Goal: Transaction & Acquisition: Download file/media

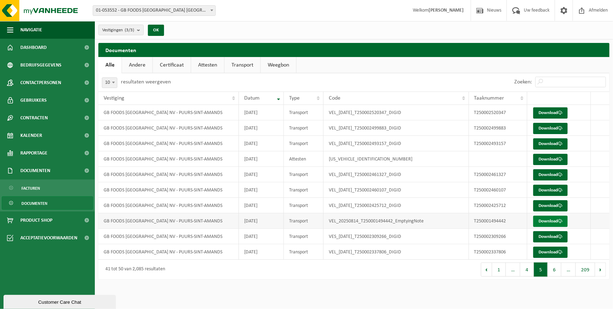
click at [544, 221] on link "Download" at bounding box center [551, 220] width 34 height 11
click at [551, 269] on button "6" at bounding box center [555, 269] width 14 height 14
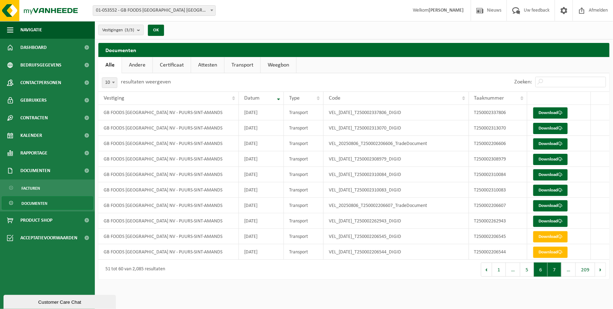
click at [558, 272] on button "7" at bounding box center [555, 269] width 14 height 14
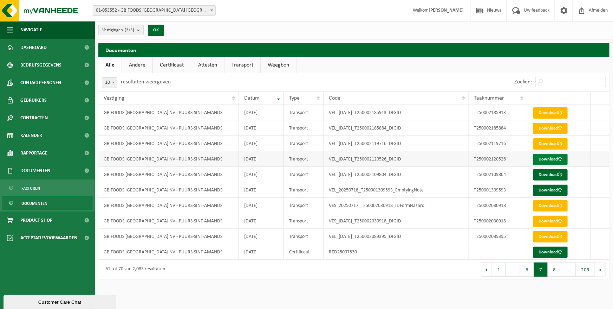
click at [543, 160] on link "Download" at bounding box center [551, 159] width 34 height 11
click at [545, 175] on link "Download" at bounding box center [551, 174] width 34 height 11
click at [530, 269] on button "6" at bounding box center [528, 269] width 14 height 14
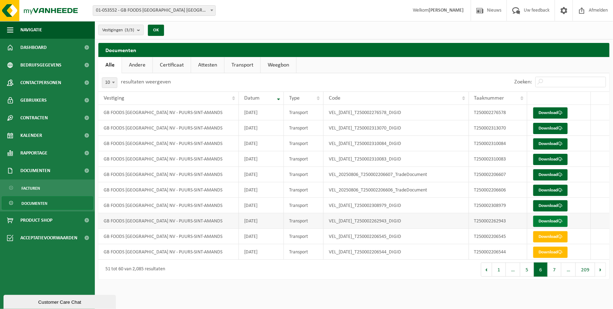
click at [543, 220] on link "Download" at bounding box center [551, 220] width 34 height 11
click at [531, 270] on button "5" at bounding box center [528, 269] width 14 height 14
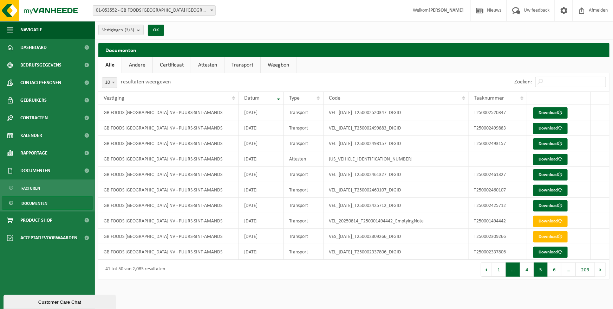
click at [515, 268] on span "…" at bounding box center [513, 269] width 14 height 14
click at [530, 272] on button "4" at bounding box center [528, 269] width 14 height 14
click at [36, 202] on span "Documenten" at bounding box center [34, 202] width 26 height 13
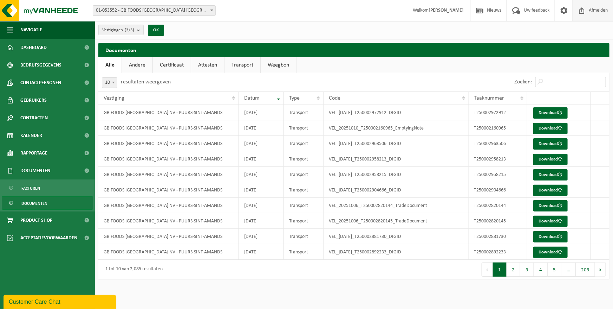
click at [603, 12] on span "Afmelden" at bounding box center [598, 10] width 22 height 21
